Goal: Find specific page/section: Find specific page/section

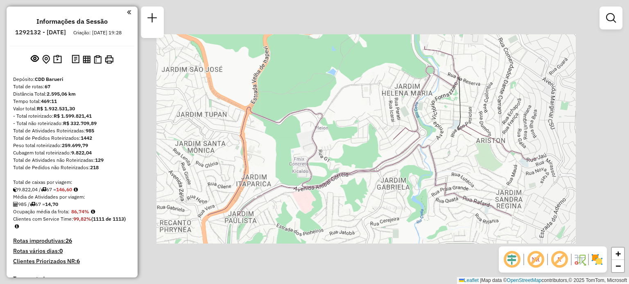
scroll to position [1380, 0]
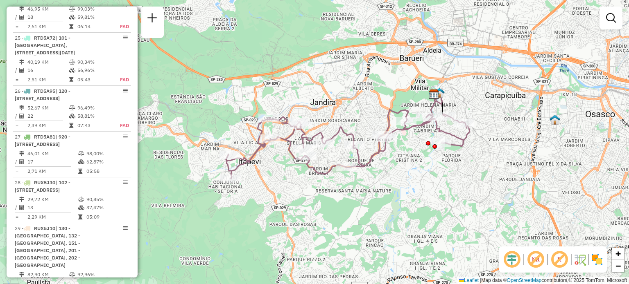
drag, startPoint x: 357, startPoint y: 167, endPoint x: 416, endPoint y: 157, distance: 59.3
click at [416, 157] on div "Janela de atendimento Grade de atendimento Capacidade Transportadoras Veículos …" at bounding box center [314, 142] width 629 height 284
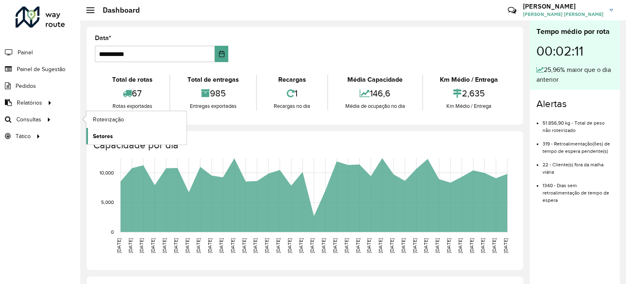
click at [109, 133] on span "Setores" at bounding box center [103, 136] width 20 height 9
